Goal: Book appointment/travel/reservation

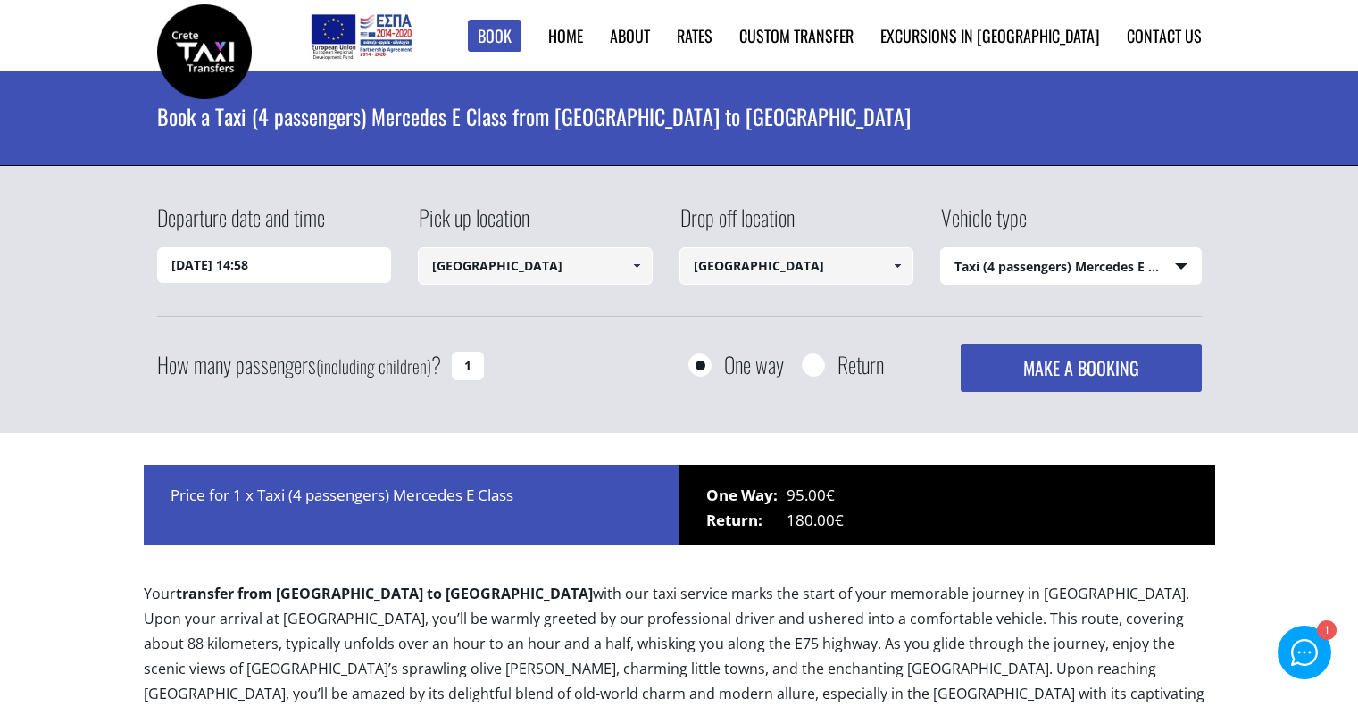
select select "540"
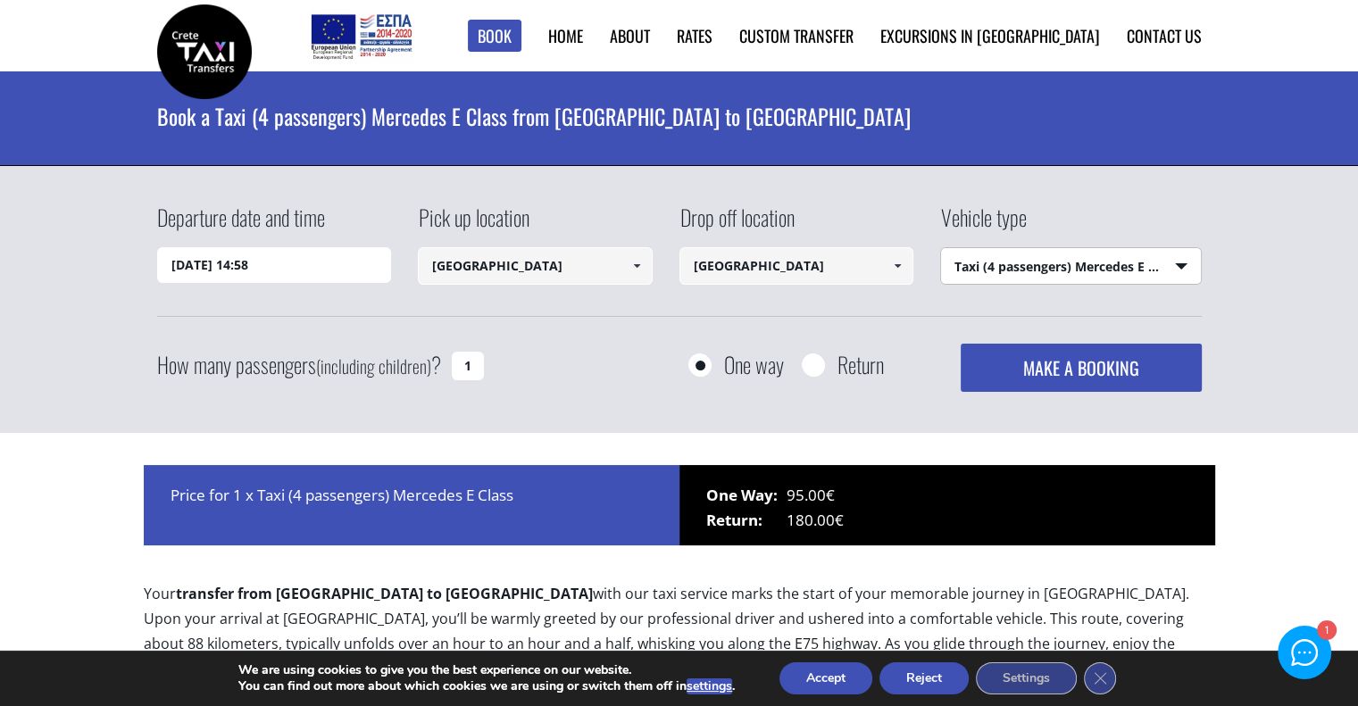
click at [991, 266] on select "Select vehicle type Taxi (4 passengers) Mercedes E Class Mini Van (7 passengers…" at bounding box center [1071, 266] width 260 height 37
click at [990, 267] on select "Select vehicle type Taxi (4 passengers) Mercedes E Class Mini Van (7 passengers…" at bounding box center [1071, 266] width 260 height 37
click at [289, 272] on input "12/08/2025 14:58" at bounding box center [274, 265] width 235 height 36
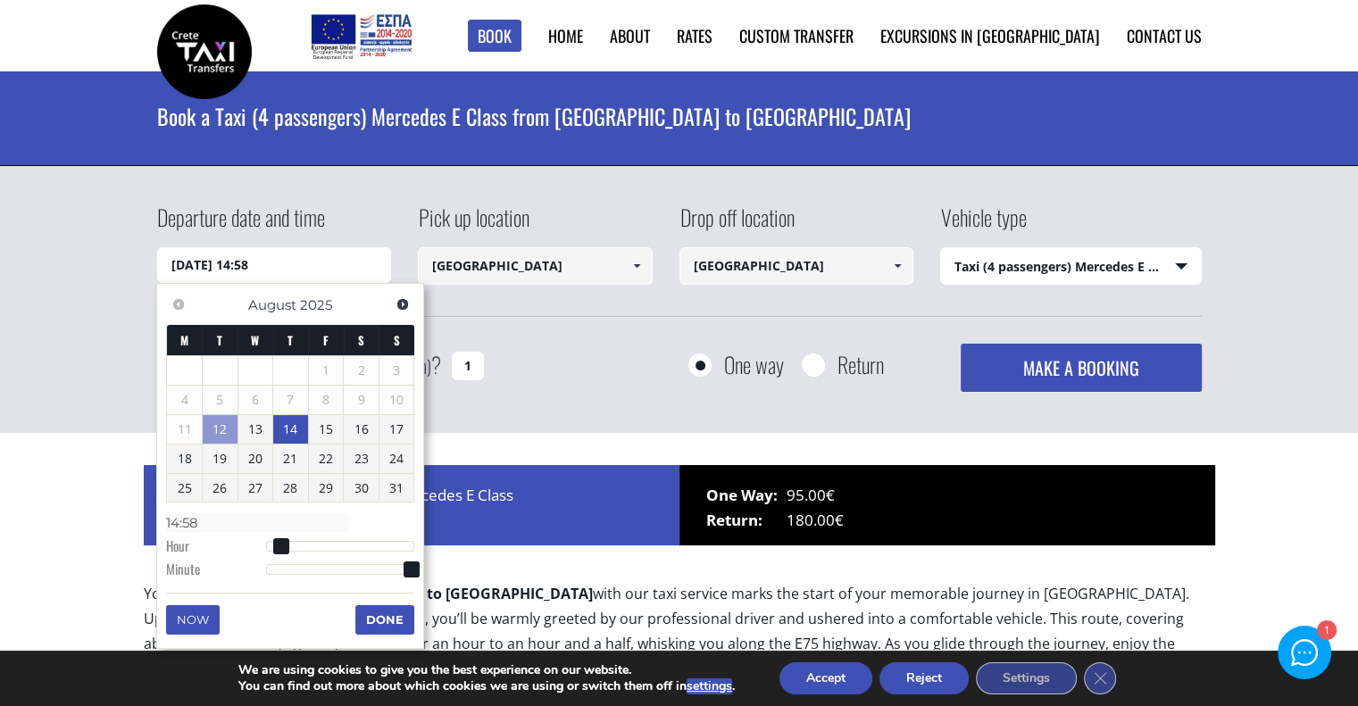
click at [293, 428] on link "14" at bounding box center [290, 429] width 35 height 29
type input "14/08/2025 01:00"
type input "01:00"
type input "14/08/2025 02:00"
type input "02:00"
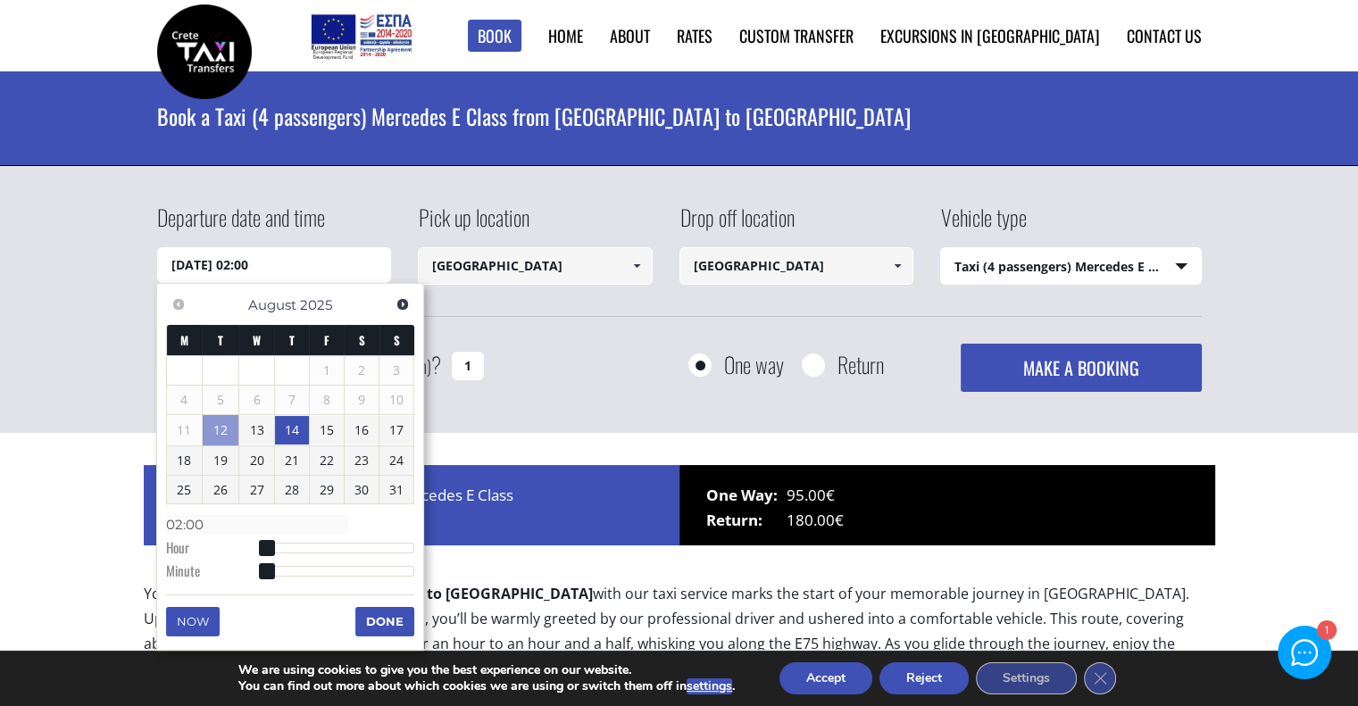
type input "14/08/2025 03:00"
type input "03:00"
type input "14/08/2025 04:00"
type input "04:00"
type input "14/08/2025 05:00"
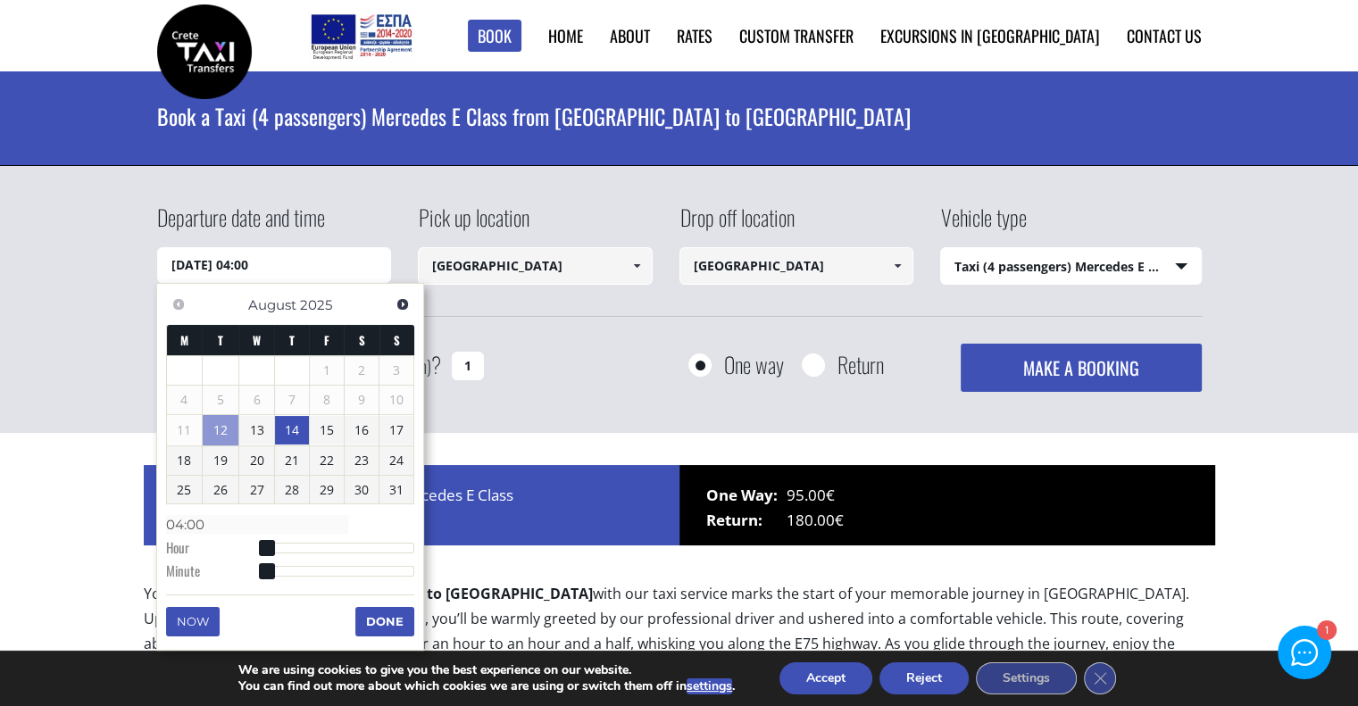
type input "05:00"
type input "14/08/2025 06:00"
type input "06:00"
type input "14/08/2025 07:00"
type input "07:00"
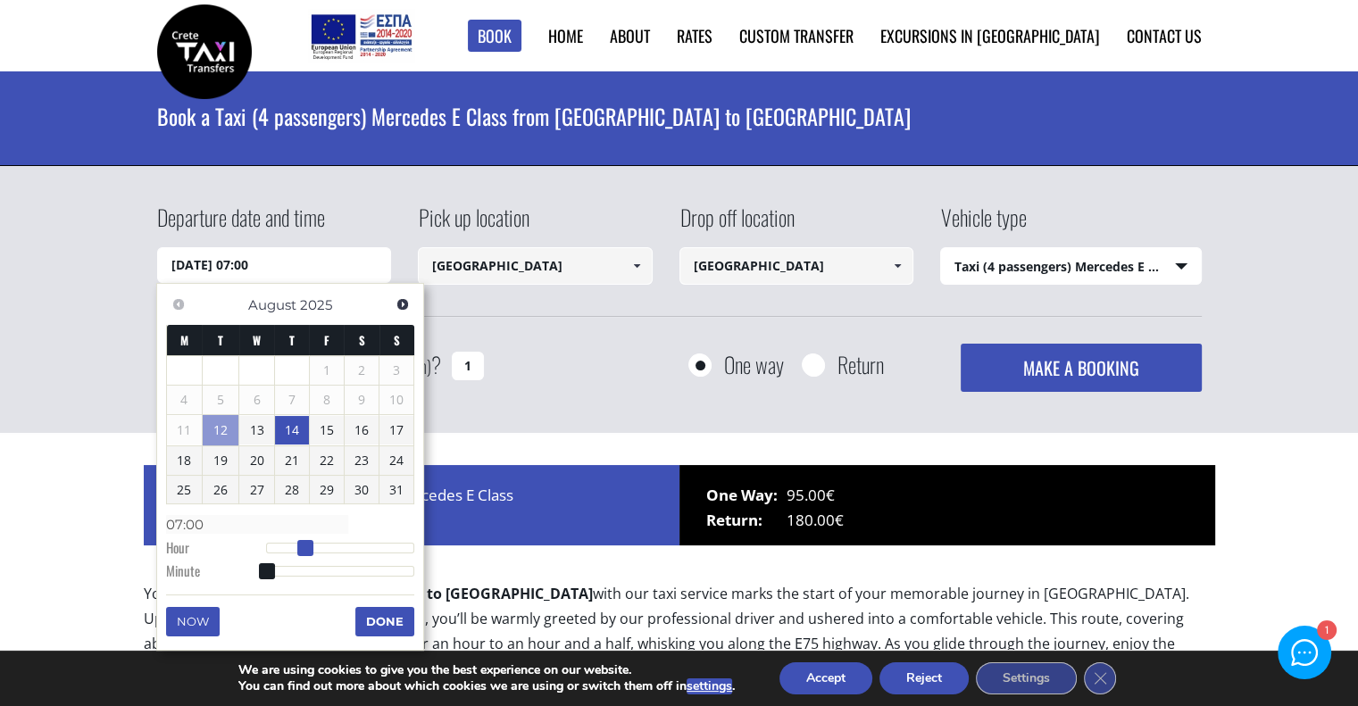
type input "14/08/2025 08:00"
type input "08:00"
type input "14/08/2025 09:00"
type input "09:00"
type input "14/08/2025 10:00"
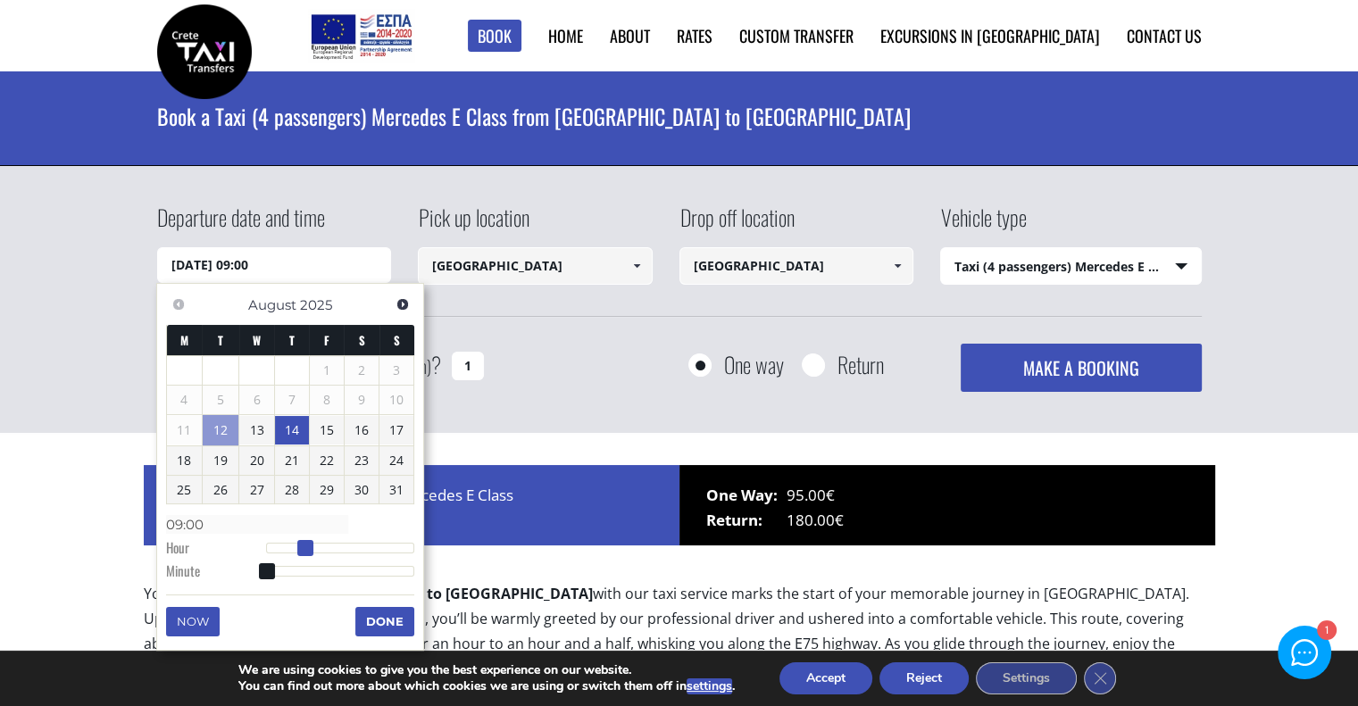
type input "10:00"
type input "14/08/2025 12:00"
type input "12:00"
type input "14/08/2025 14:00"
type input "14:00"
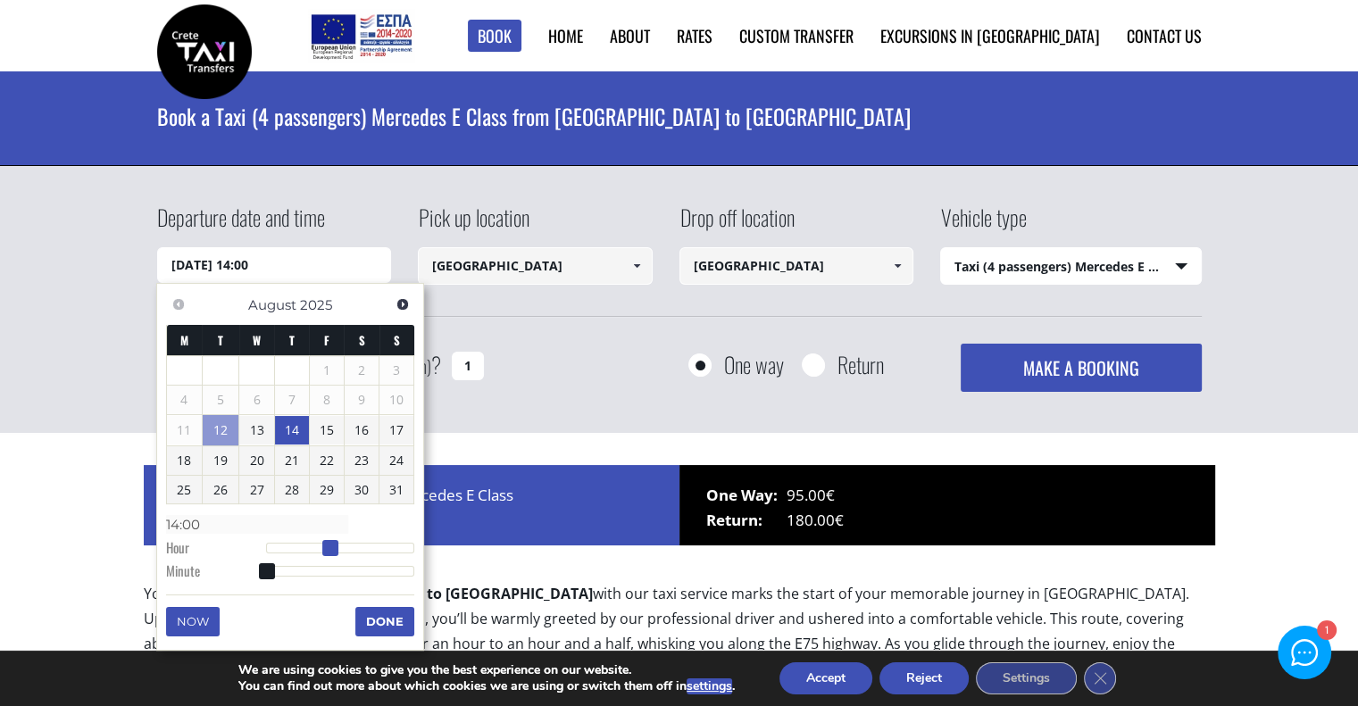
type input "14/08/2025 16:00"
type input "16:00"
type input "14/08/2025 17:00"
type input "17:00"
type input "14/08/2025 18:00"
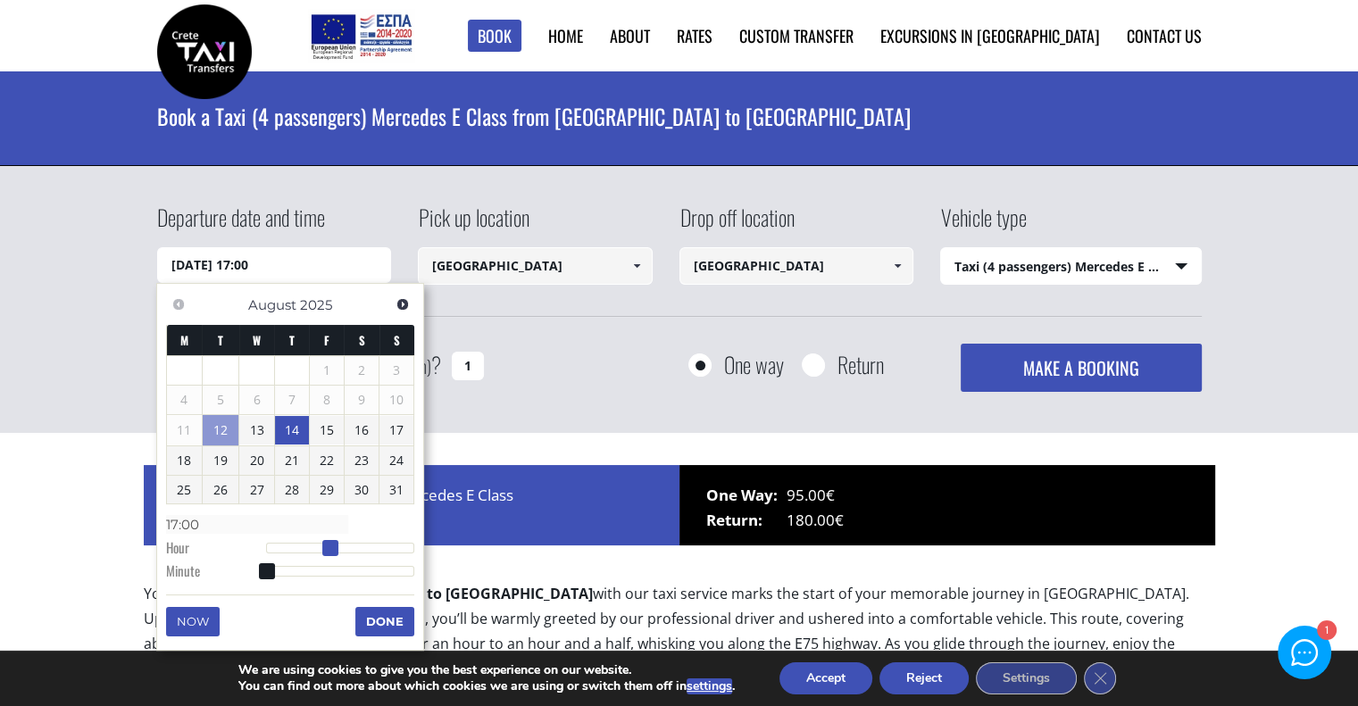
type input "18:00"
type input "14/08/2025 19:00"
type input "19:00"
type input "14/08/2025 20:00"
type input "20:00"
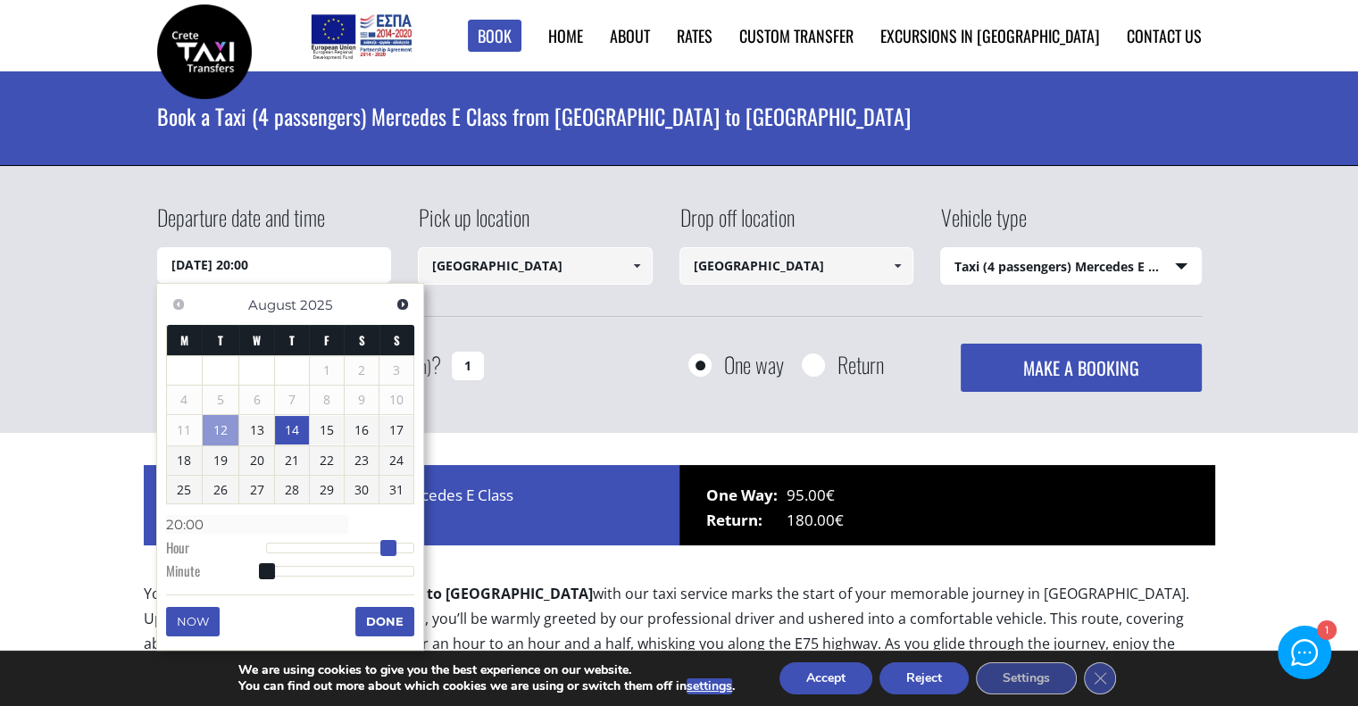
type input "14/08/2025 21:00"
type input "21:00"
type input "14/08/2025 22:00"
type input "22:00"
type input "14/08/2025 23:00"
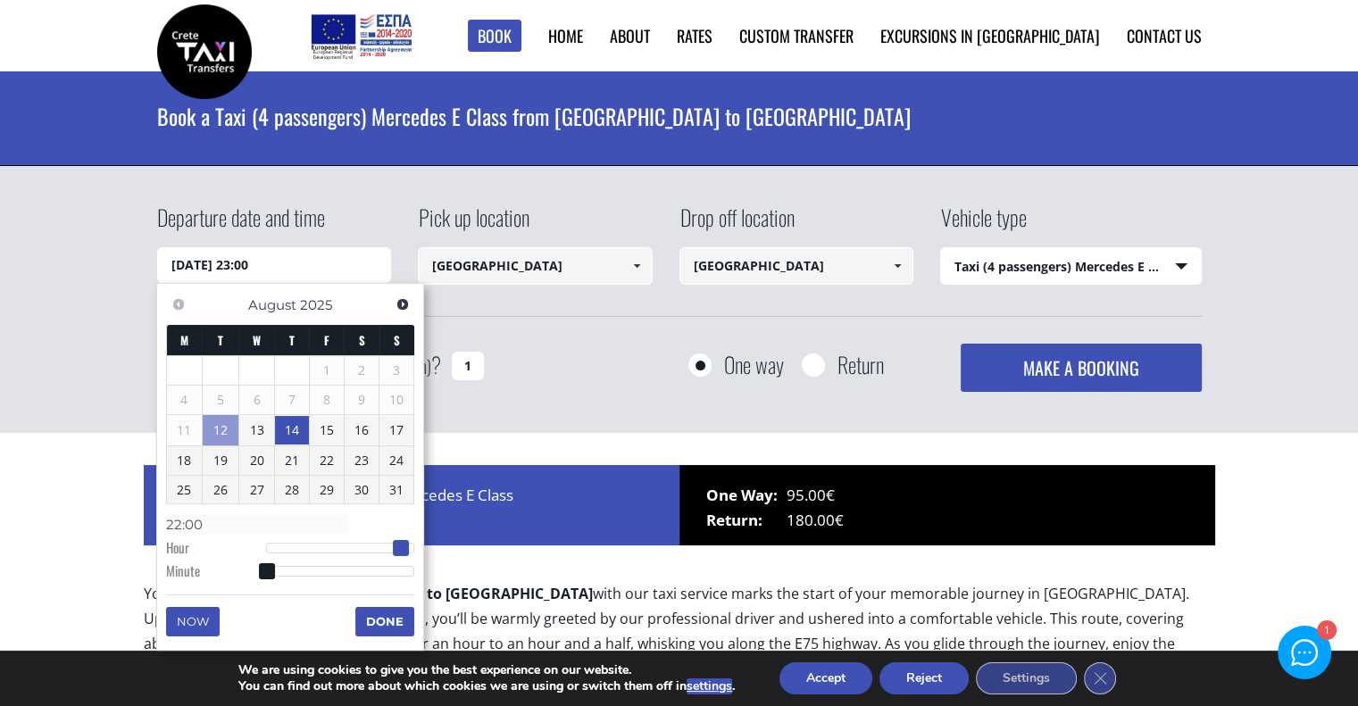
type input "23:00"
type input "14/08/2025 22:00"
type input "22:00"
type input "14/08/2025 21:00"
type input "21:00"
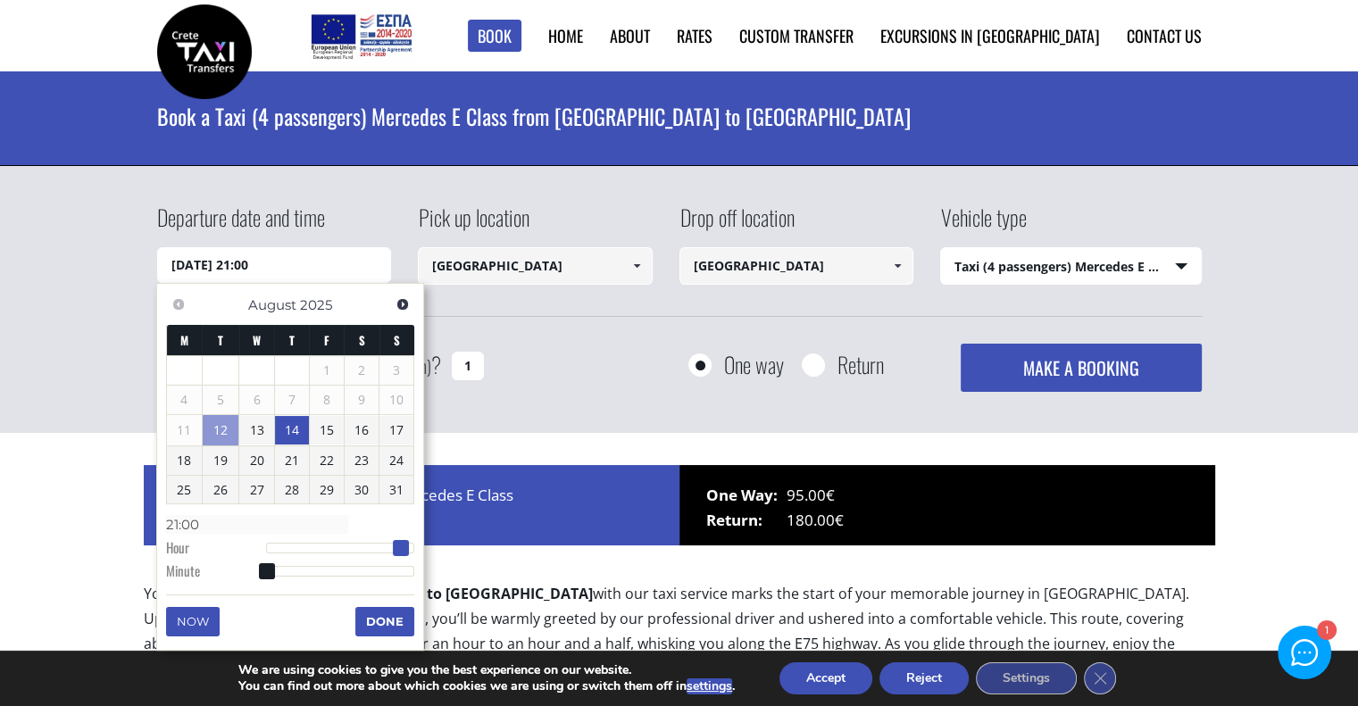
type input "14/08/2025 22:00"
type input "22:00"
type input "14/08/2025 23:00"
type input "23:00"
drag, startPoint x: 262, startPoint y: 541, endPoint x: 410, endPoint y: 540, distance: 147.3
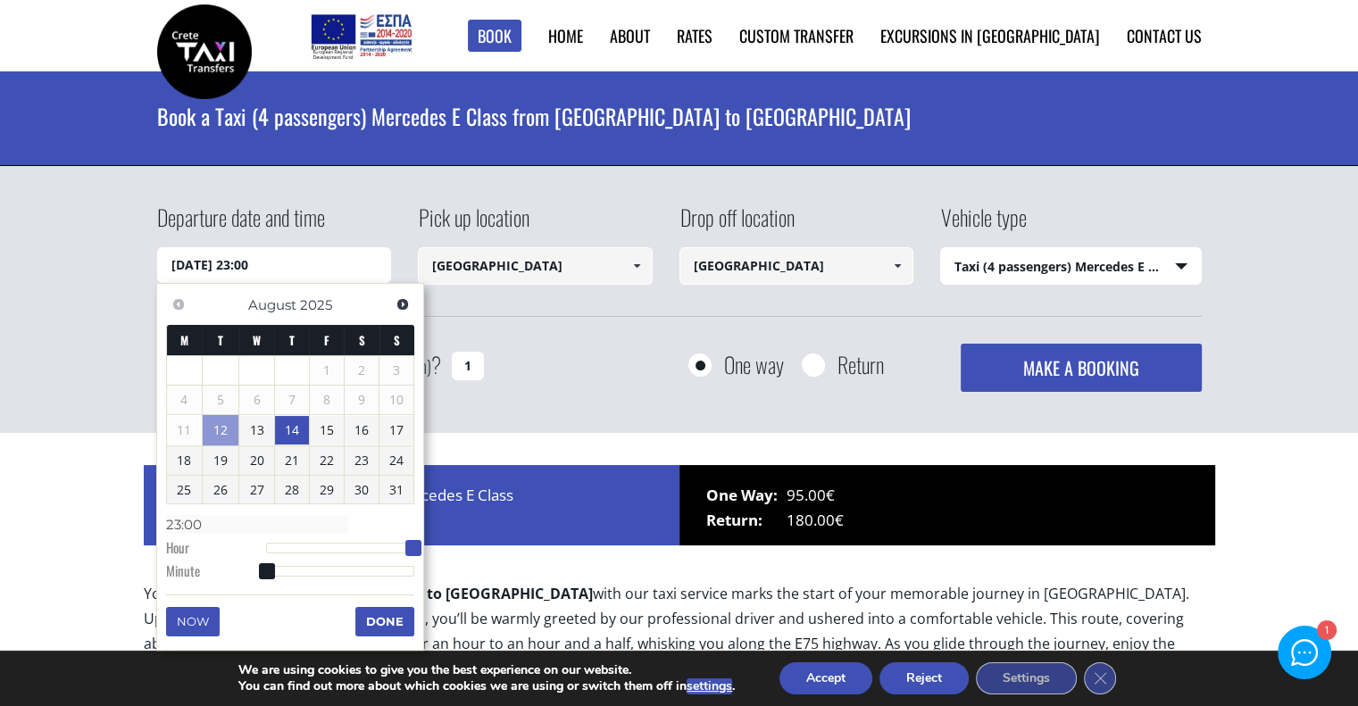
click at [410, 540] on span at bounding box center [413, 548] width 16 height 16
click at [378, 620] on button "Done" at bounding box center [384, 621] width 59 height 29
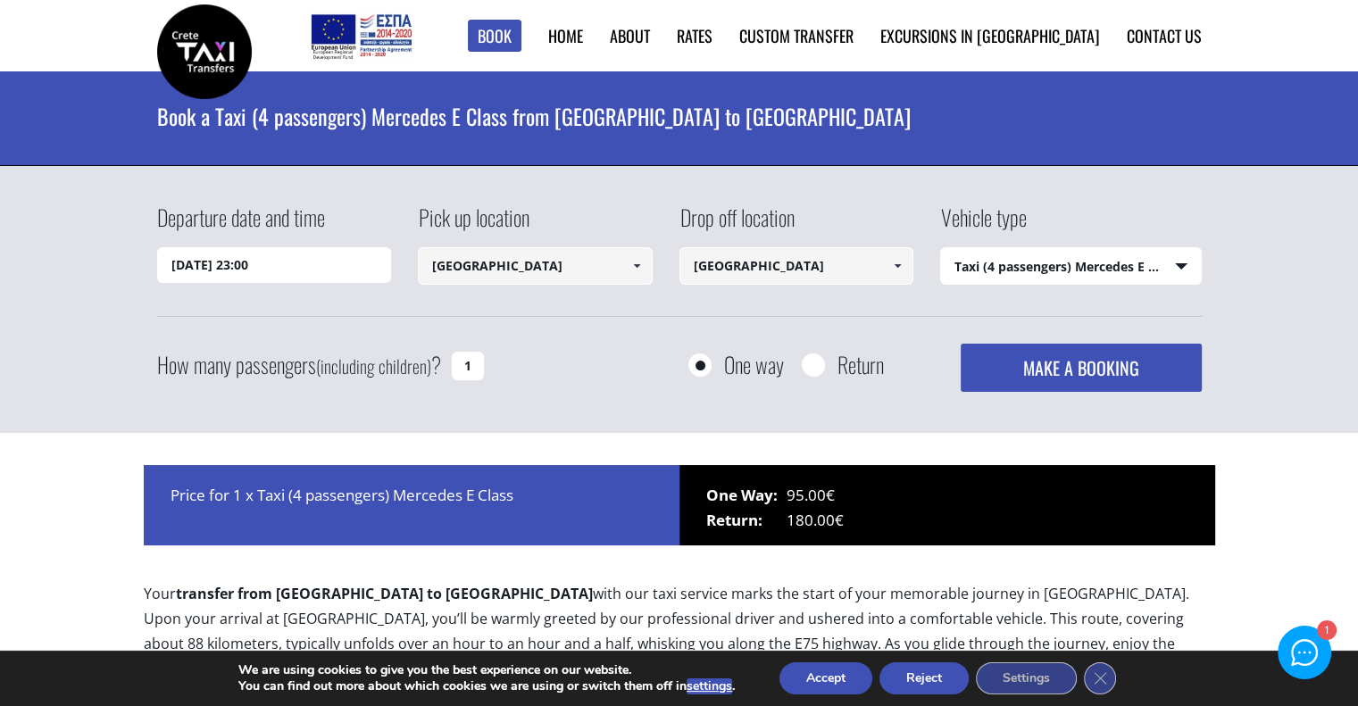
drag, startPoint x: 1059, startPoint y: 367, endPoint x: 873, endPoint y: 309, distance: 194.5
click at [873, 202] on form "Departure date and time 14/08/2025 23:00 Pick up location Heraklion airport Sel…" at bounding box center [679, 202] width 1044 height 0
